Goal: Transaction & Acquisition: Purchase product/service

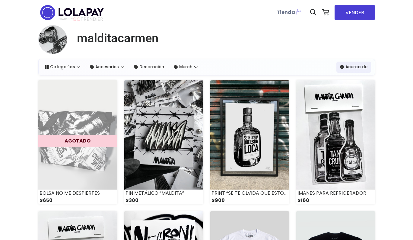
click at [291, 12] on b "Tienda" at bounding box center [286, 12] width 18 height 7
click at [297, 11] on img at bounding box center [298, 11] width 7 height 7
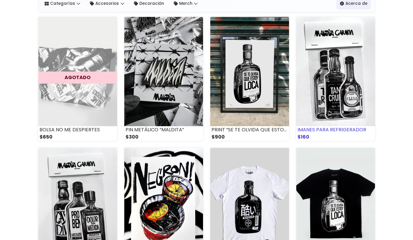
scroll to position [58, 0]
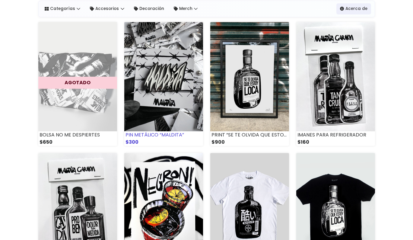
click at [150, 83] on img at bounding box center [163, 76] width 79 height 109
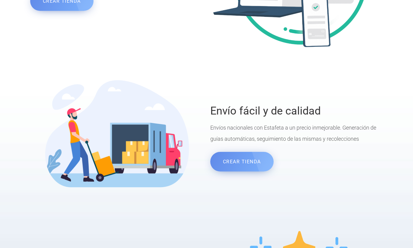
scroll to position [693, 0]
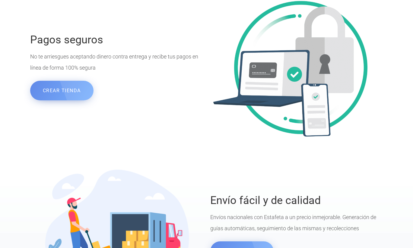
click at [77, 91] on link "CREAR TIENDA" at bounding box center [61, 91] width 63 height 20
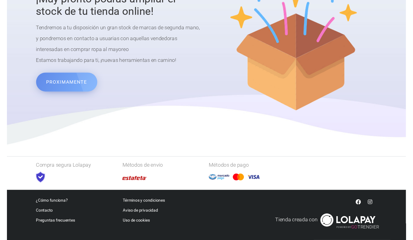
scroll to position [1039, 0]
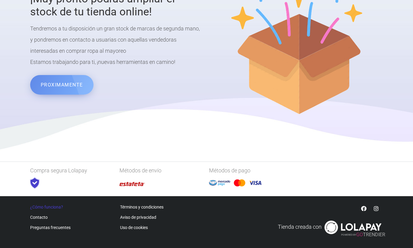
click at [47, 209] on link "¿Cómo funciona?" at bounding box center [46, 207] width 33 height 5
